Goal: Find specific page/section: Find specific page/section

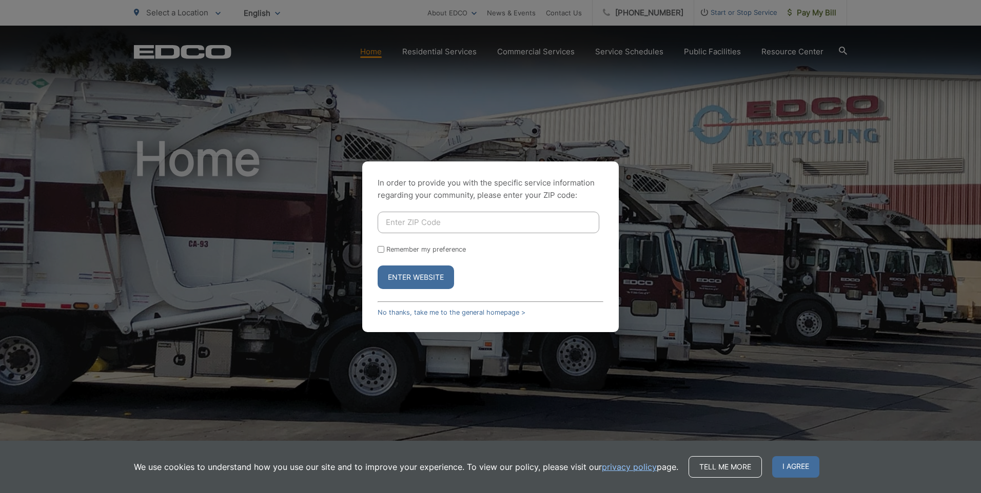
click at [815, 11] on div "In order to provide you with the specific service information regarding your co…" at bounding box center [490, 246] width 981 height 493
click at [799, 9] on div "In order to provide you with the specific service information regarding your co…" at bounding box center [490, 246] width 981 height 493
click at [437, 48] on div "In order to provide you with the specific service information regarding your co…" at bounding box center [490, 246] width 981 height 493
click at [431, 225] on input "Enter ZIP Code" at bounding box center [489, 223] width 222 height 22
type input "92064"
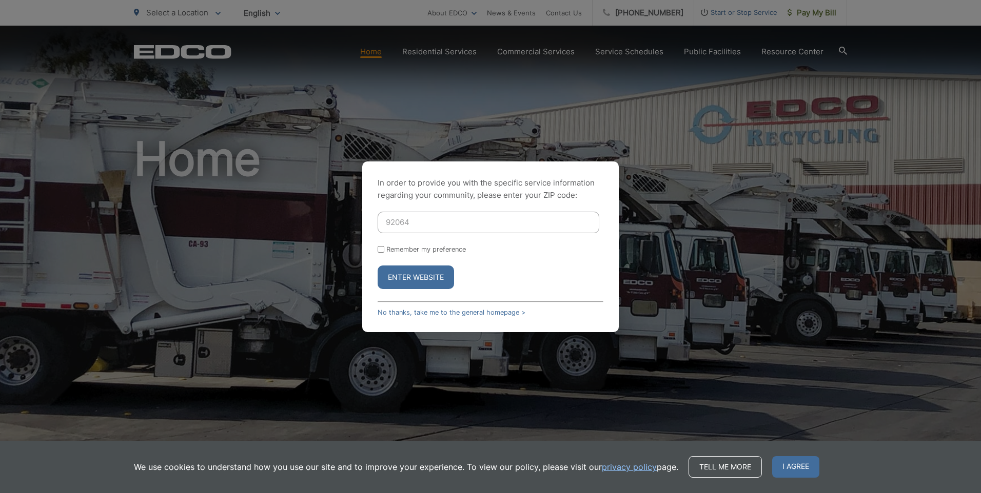
click at [401, 272] on button "Enter Website" at bounding box center [416, 278] width 76 height 24
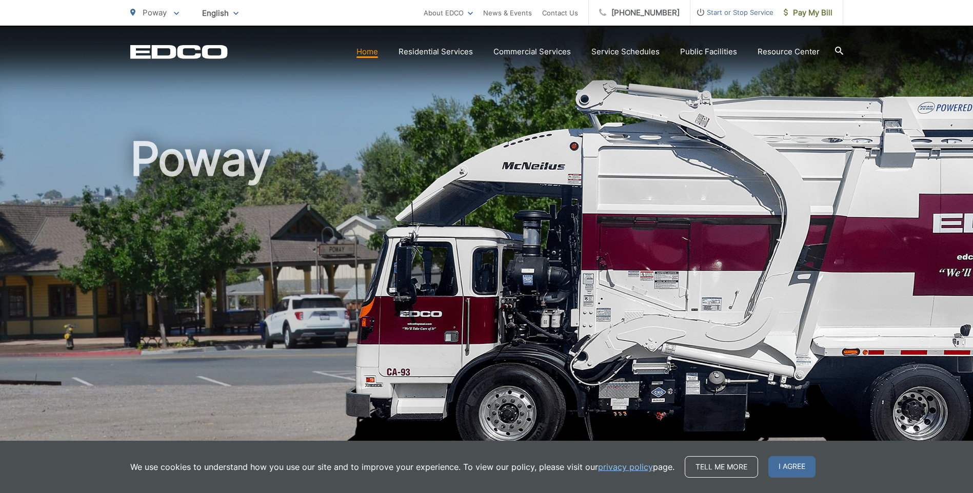
click at [315, 87] on div "Poway" at bounding box center [486, 237] width 713 height 423
drag, startPoint x: 315, startPoint y: 87, endPoint x: 358, endPoint y: 104, distance: 45.5
click at [358, 104] on div "Poway" at bounding box center [486, 237] width 713 height 423
